Goal: Transaction & Acquisition: Purchase product/service

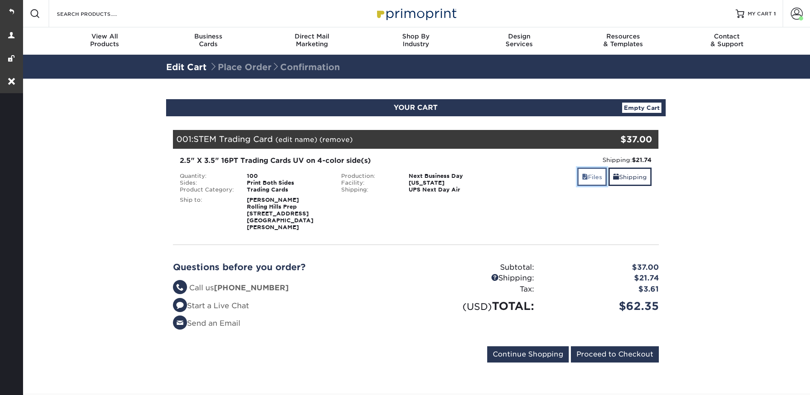
click at [595, 175] on link "Files" at bounding box center [591, 176] width 29 height 18
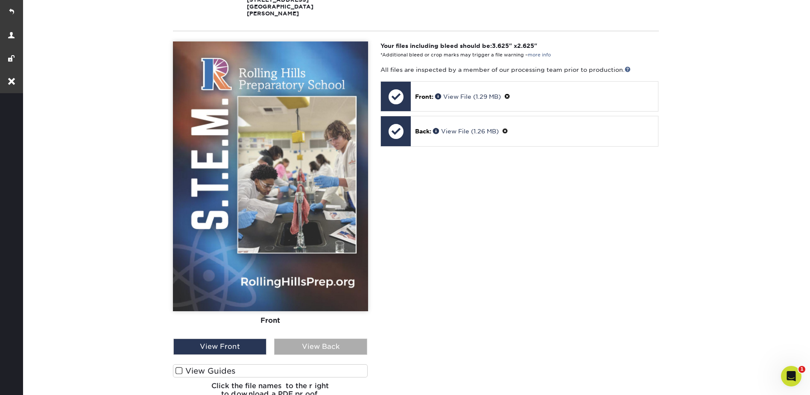
click at [333, 341] on div "View Back" at bounding box center [320, 346] width 93 height 16
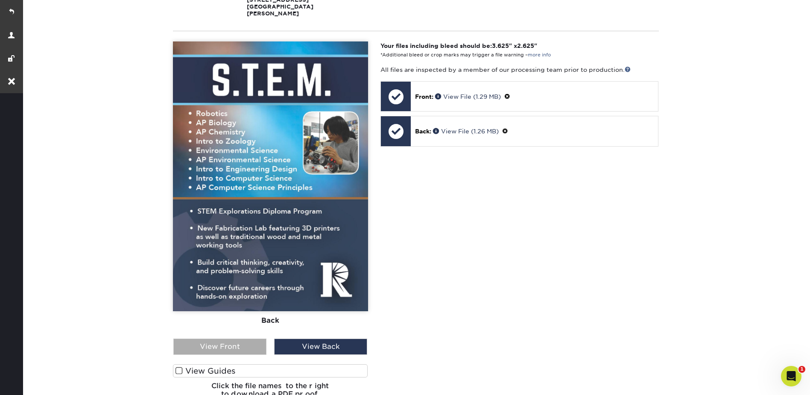
click at [218, 344] on div "View Front" at bounding box center [219, 346] width 93 height 16
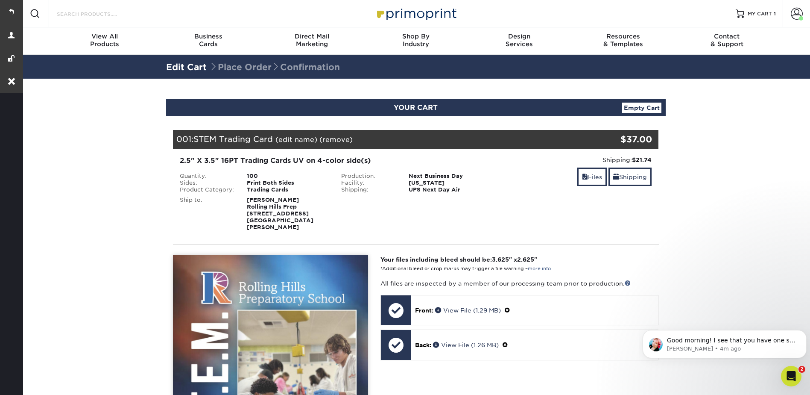
click at [117, 12] on input "Search Products" at bounding box center [97, 14] width 83 height 10
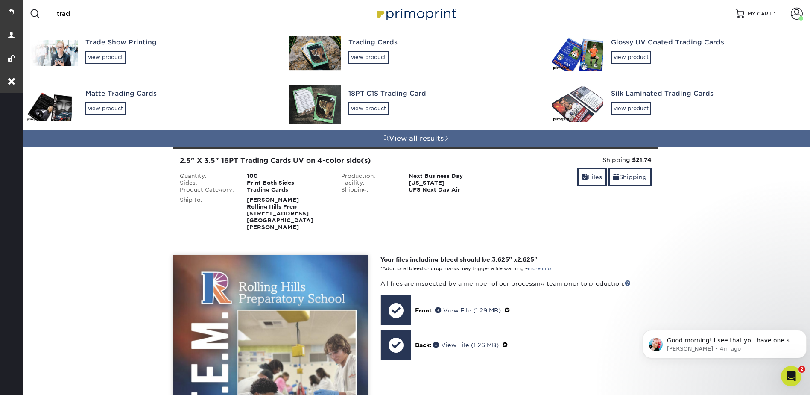
type input "trad"
click at [339, 51] on img at bounding box center [315, 53] width 51 height 34
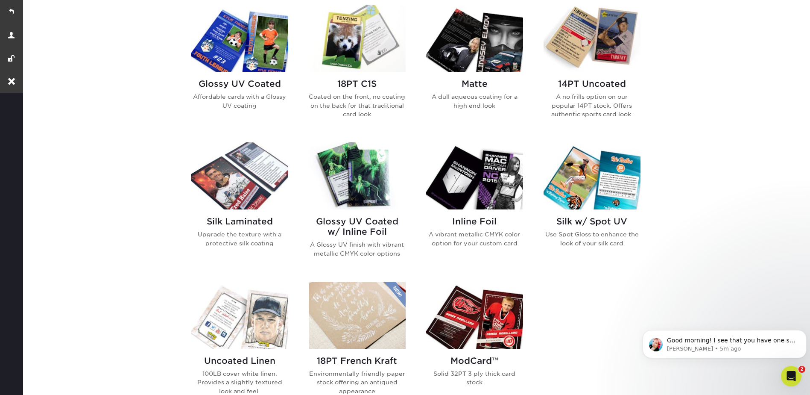
click at [484, 179] on img at bounding box center [474, 175] width 97 height 67
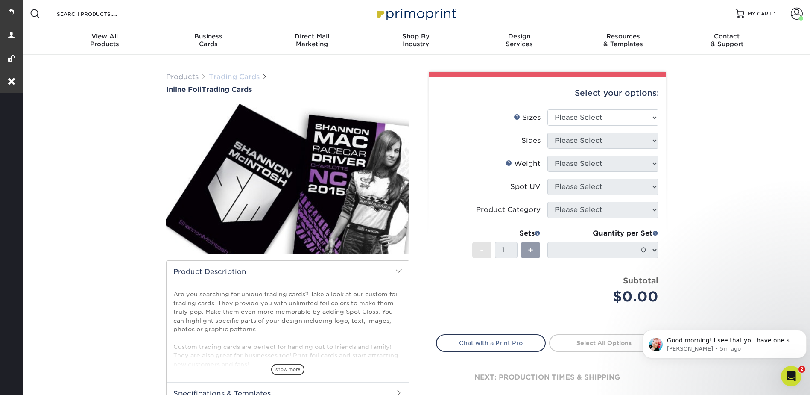
click at [243, 79] on link "Trading Cards" at bounding box center [234, 77] width 51 height 8
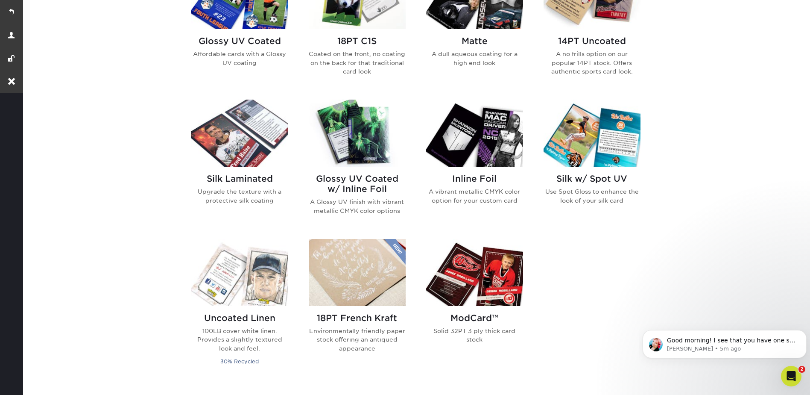
click at [359, 130] on img at bounding box center [357, 133] width 97 height 67
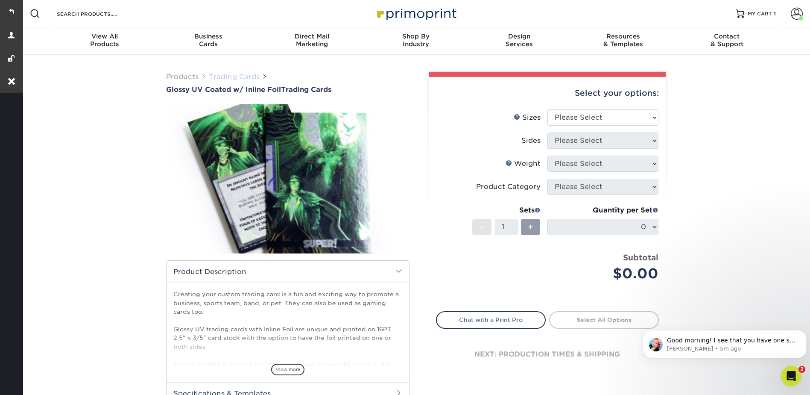
click at [235, 75] on link "Trading Cards" at bounding box center [234, 77] width 51 height 8
